Goal: Task Accomplishment & Management: Use online tool/utility

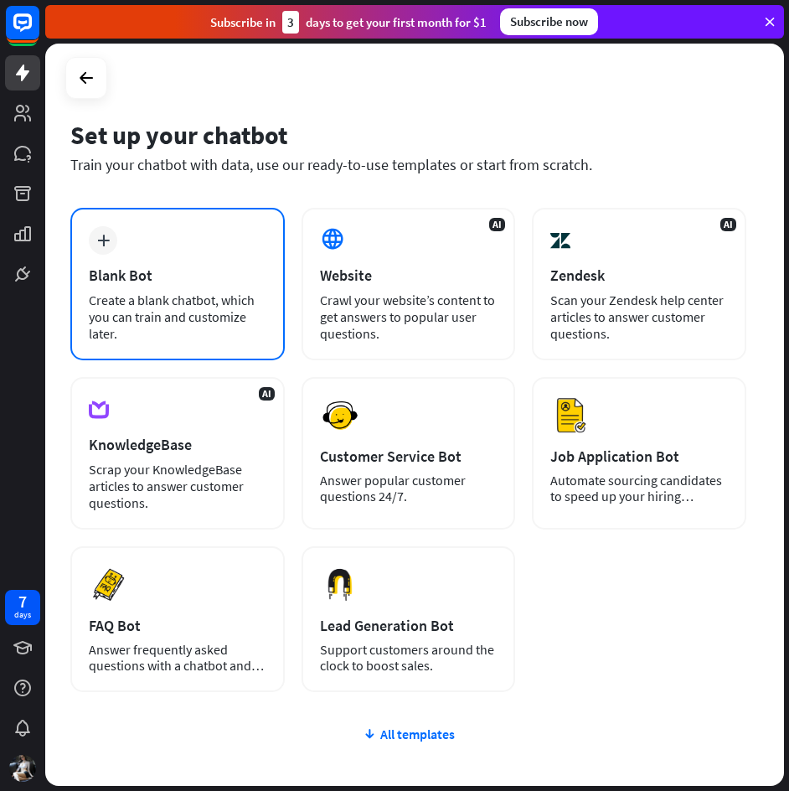
click at [147, 271] on div "Blank Bot" at bounding box center [178, 275] width 178 height 19
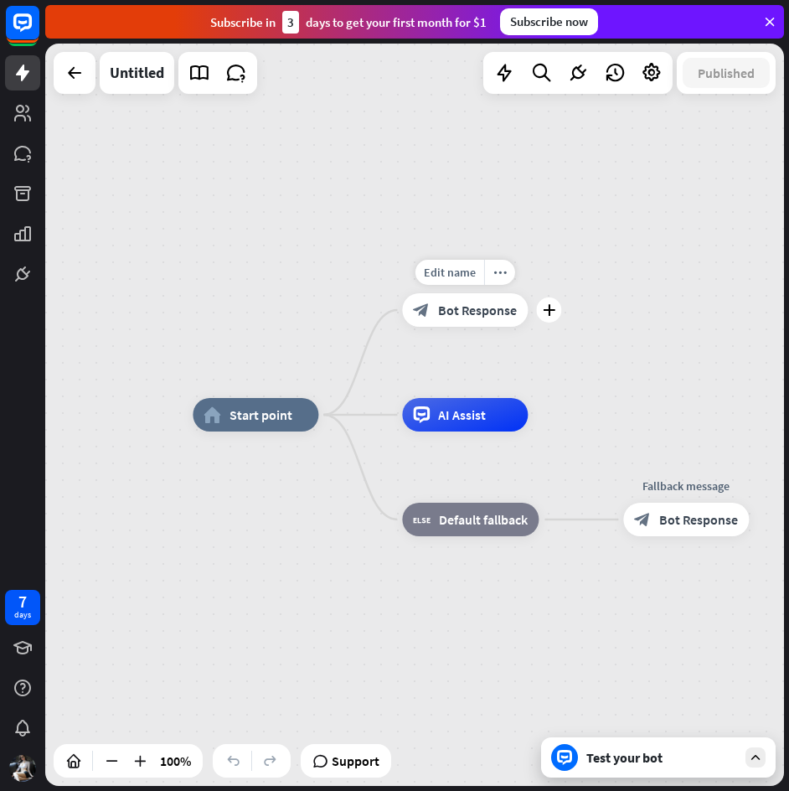
click at [478, 323] on div "block_bot_response Bot Response" at bounding box center [465, 310] width 126 height 34
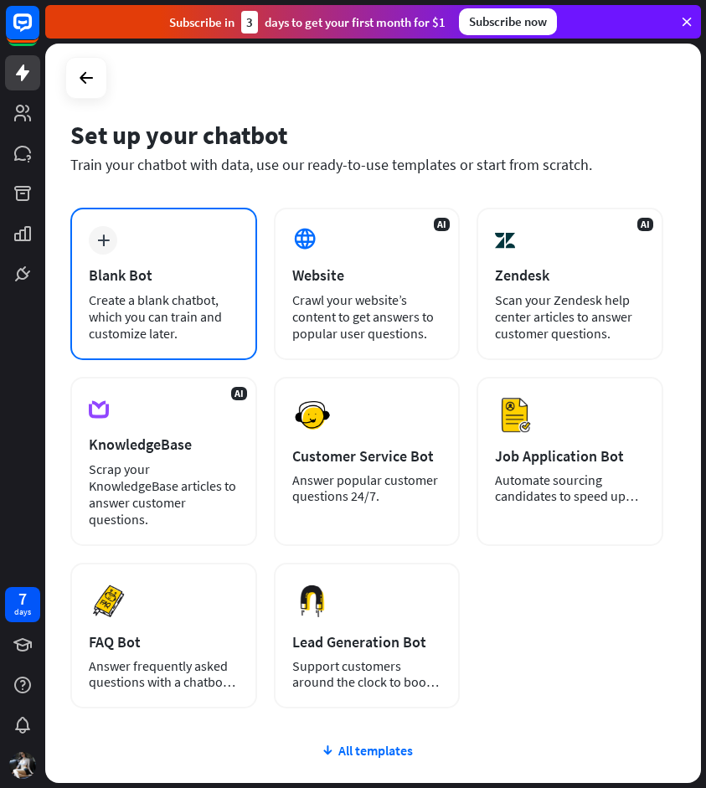
click at [183, 267] on div "Blank Bot" at bounding box center [164, 275] width 150 height 19
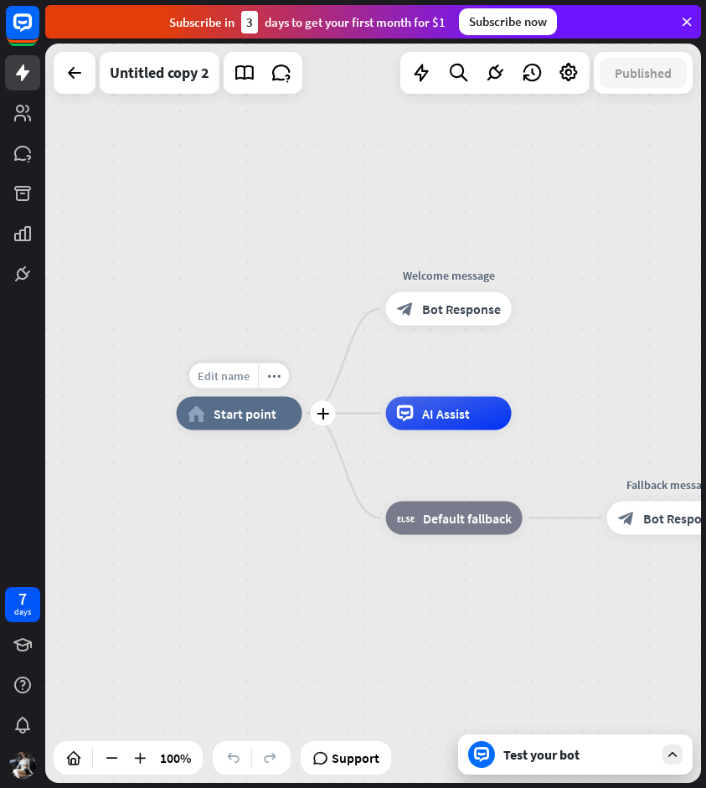
click at [223, 376] on span "Edit name" at bounding box center [224, 376] width 52 height 15
type input "****"
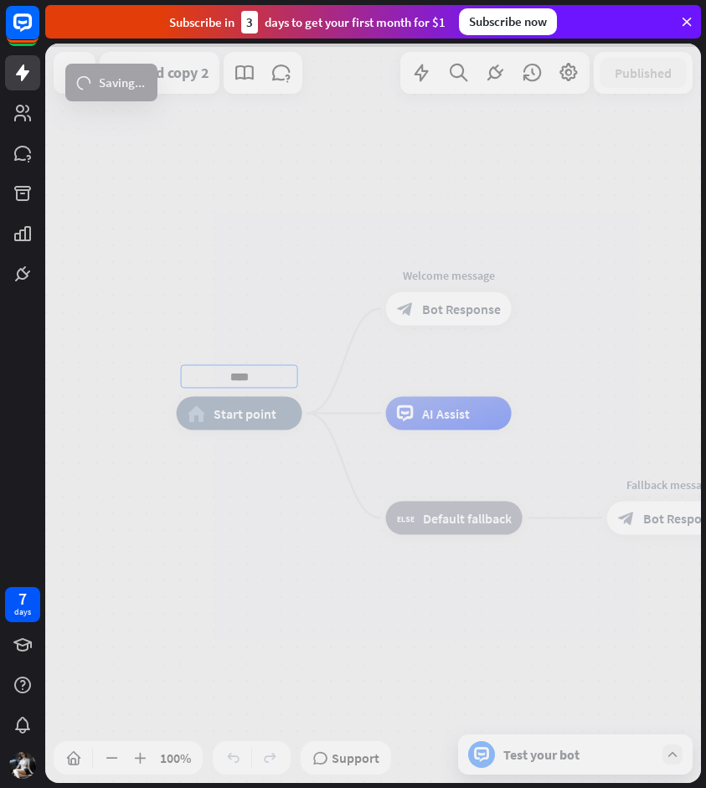
click at [567, 755] on div "**** home_2 Start point Welcome message block_bot_response Bot Response AI Assi…" at bounding box center [373, 414] width 656 height 740
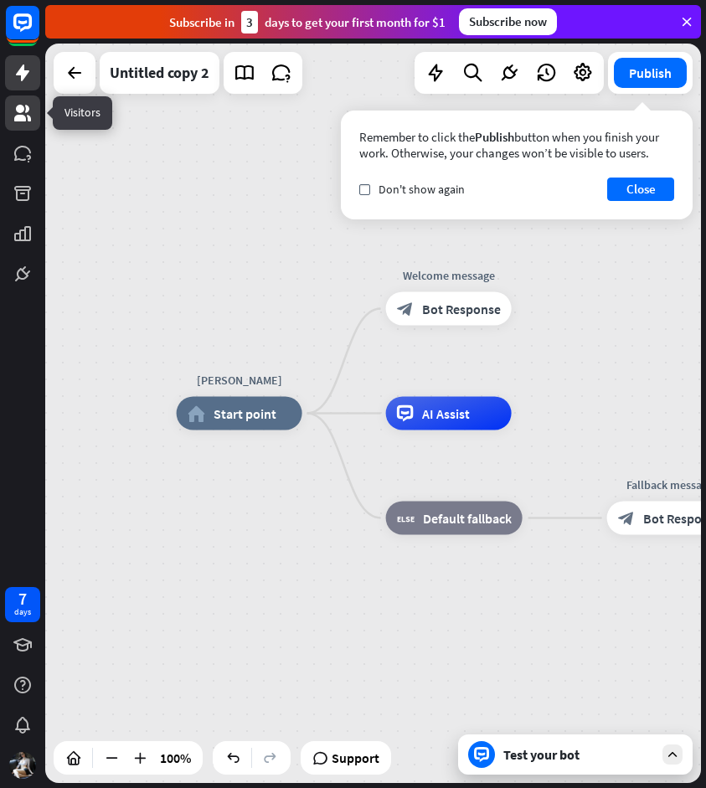
click at [28, 127] on link at bounding box center [22, 113] width 35 height 35
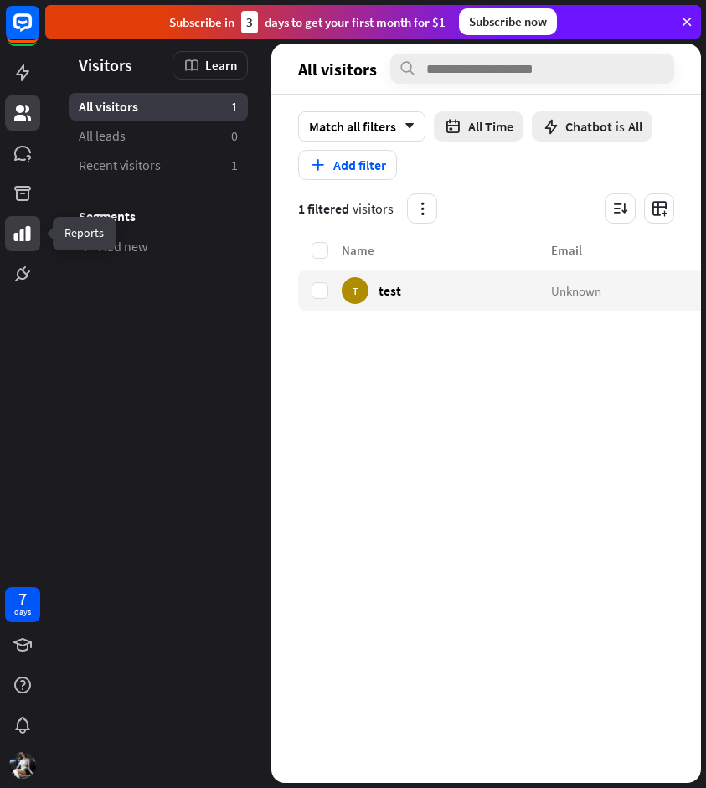
click at [26, 229] on icon at bounding box center [22, 233] width 17 height 15
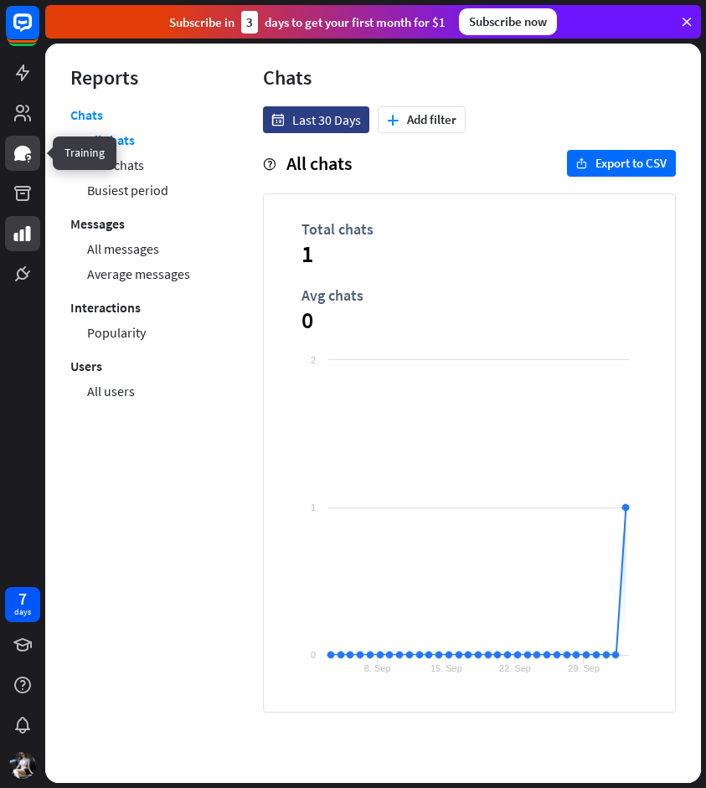
click at [21, 143] on icon at bounding box center [23, 153] width 20 height 20
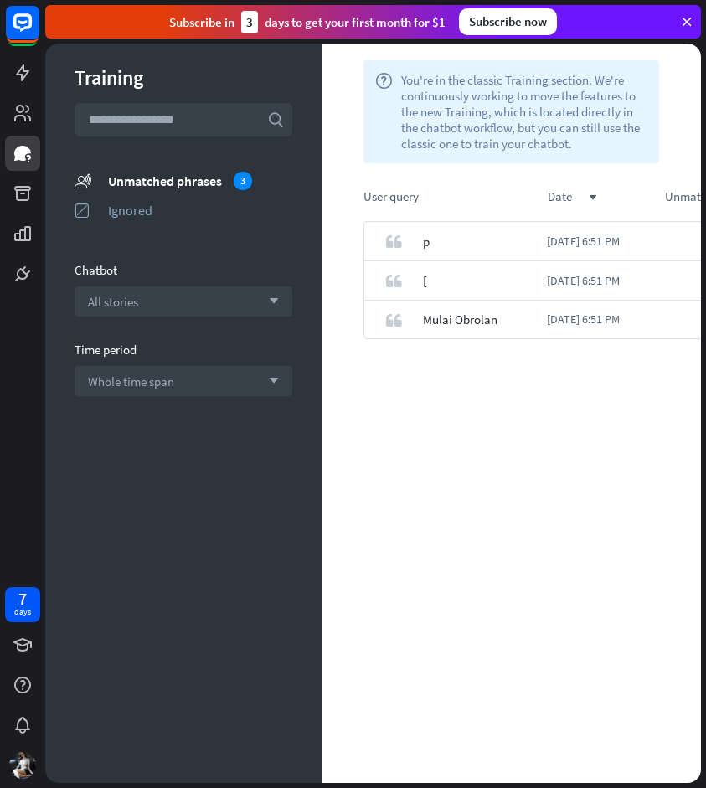
click at [525, 390] on div "quote p [DATE] 6:51 PM 1 quote [ [DATE] 6:51 PM 1 quote Mulai Obrolan [DATE] 6:…" at bounding box center [573, 502] width 503 height 562
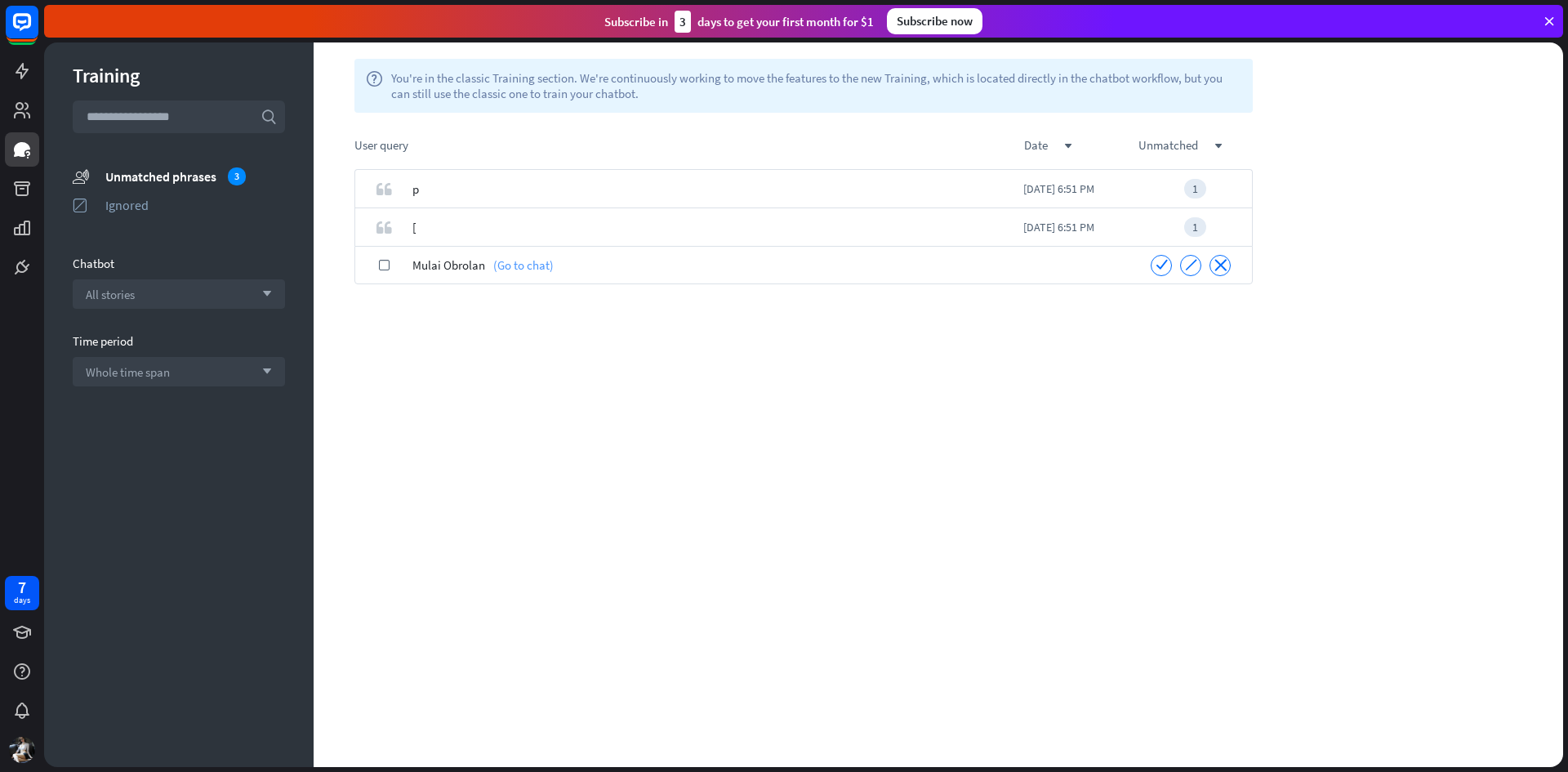
click at [544, 275] on link "(Go to chat)" at bounding box center [519, 264] width 68 height 38
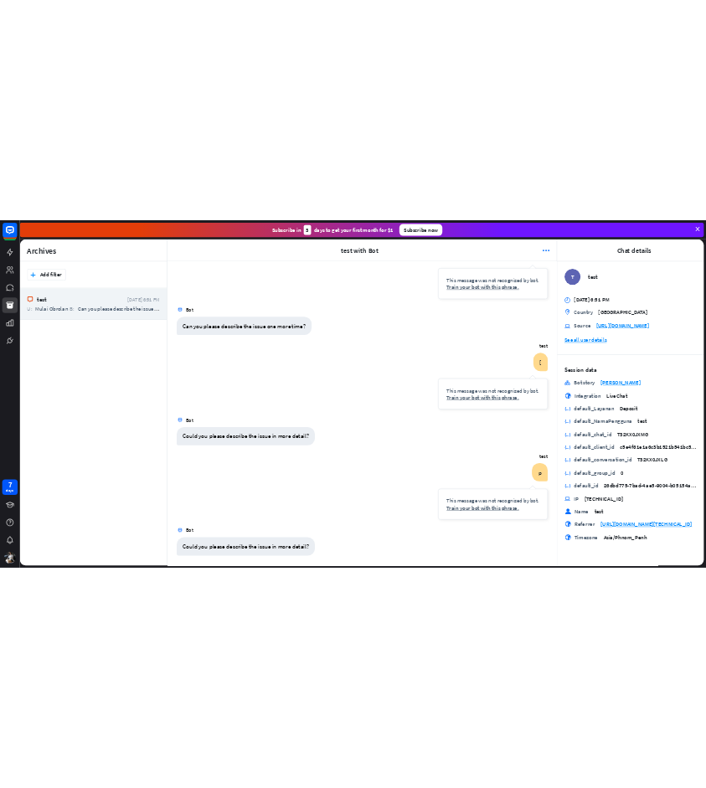
scroll to position [95, 0]
